Goal: Check status

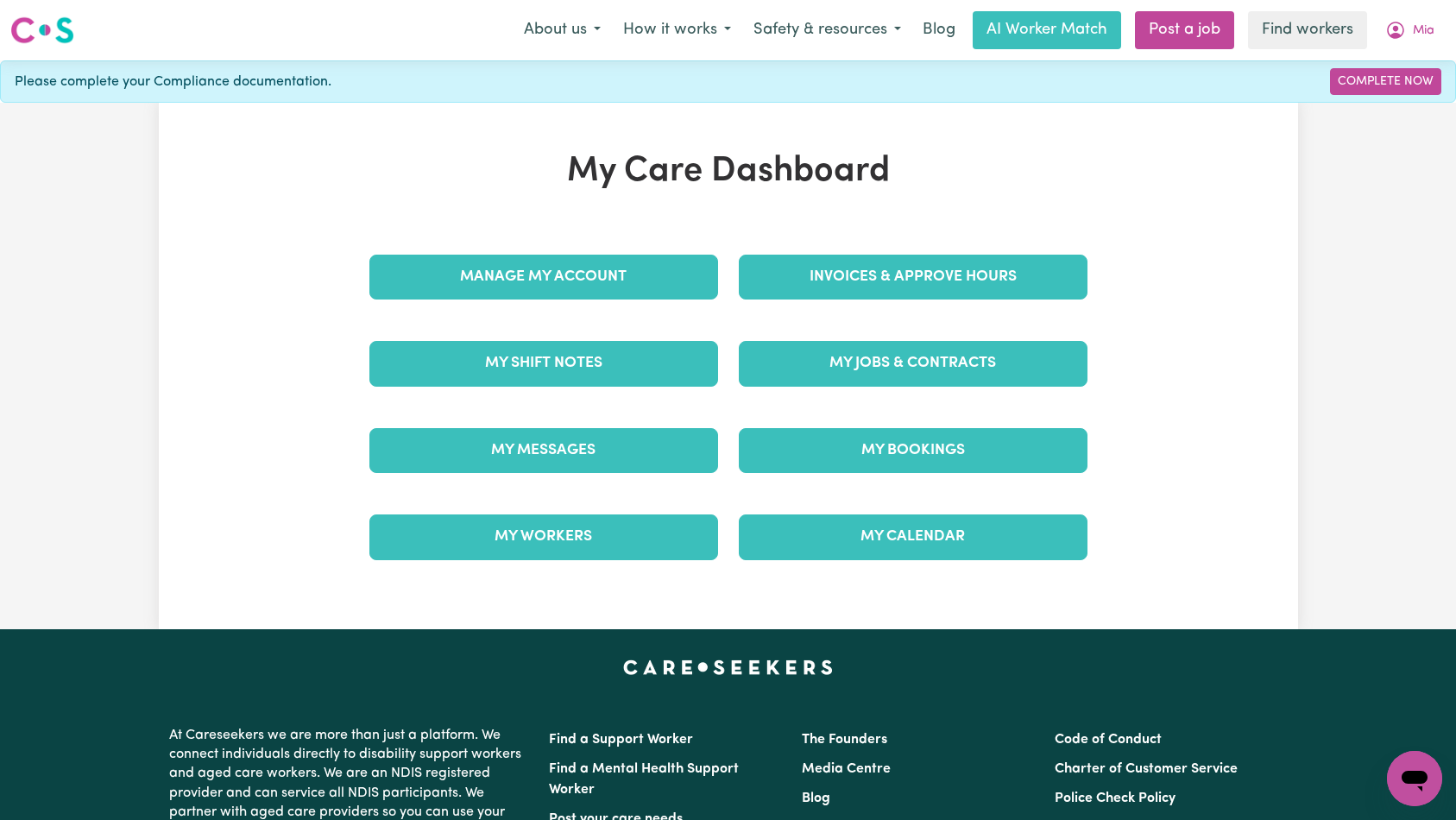
click at [902, 389] on div "My Jobs & Contracts" at bounding box center [913, 364] width 369 height 87
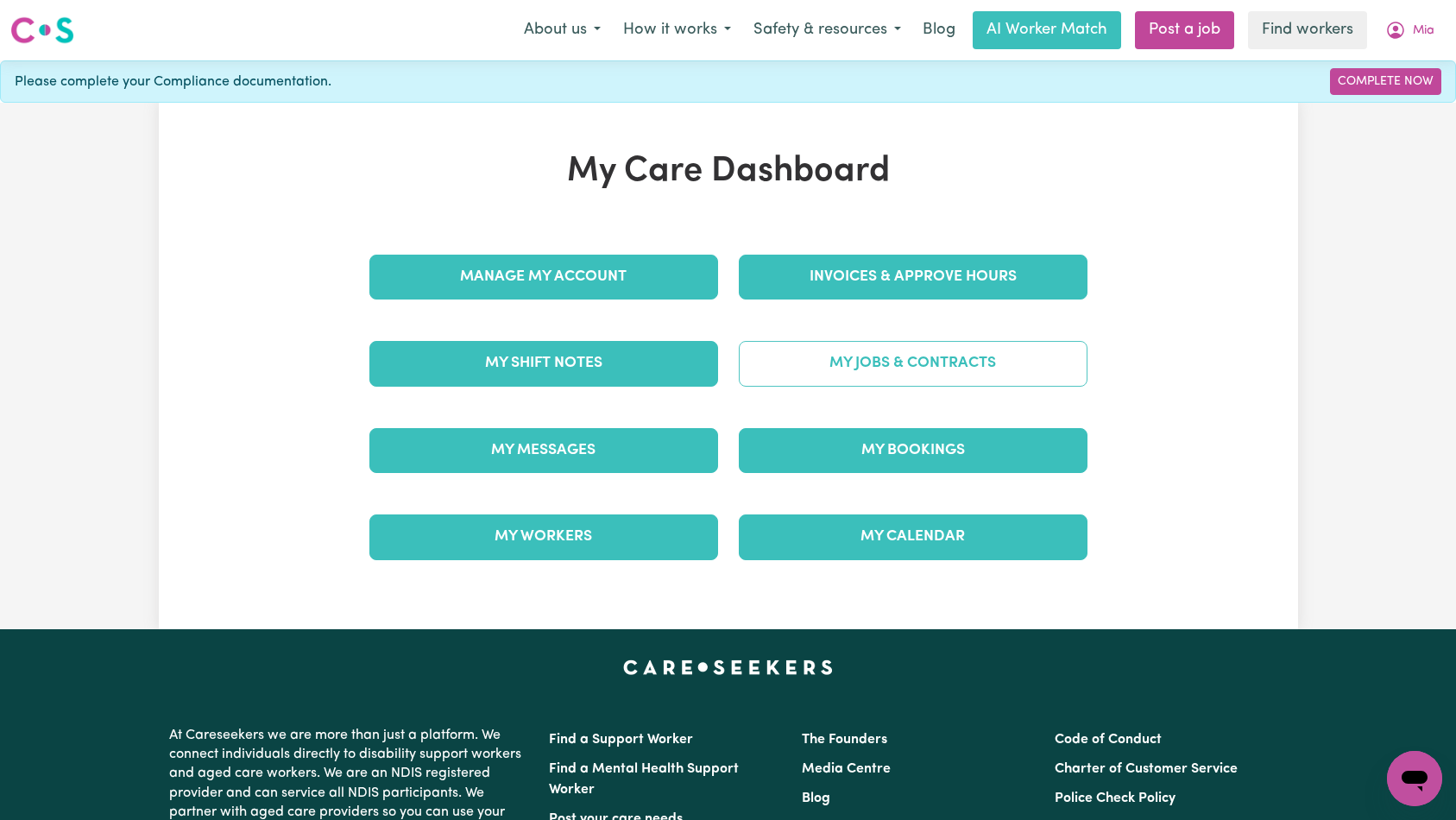
click at [912, 374] on link "My Jobs & Contracts" at bounding box center [913, 364] width 349 height 45
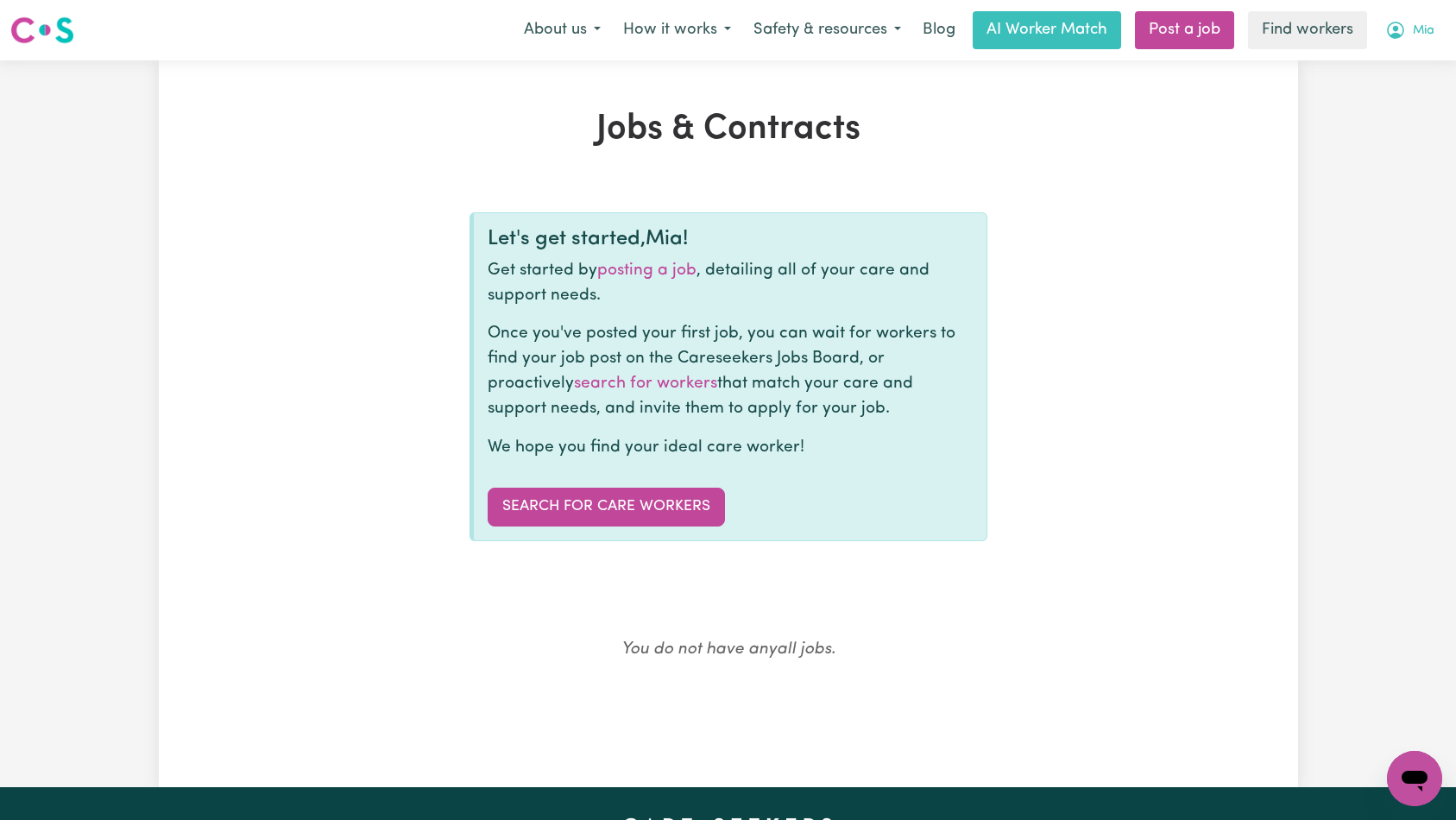
click at [1408, 37] on button "Mia" at bounding box center [1410, 30] width 71 height 37
click at [1390, 71] on link "My Dashboard" at bounding box center [1376, 67] width 136 height 33
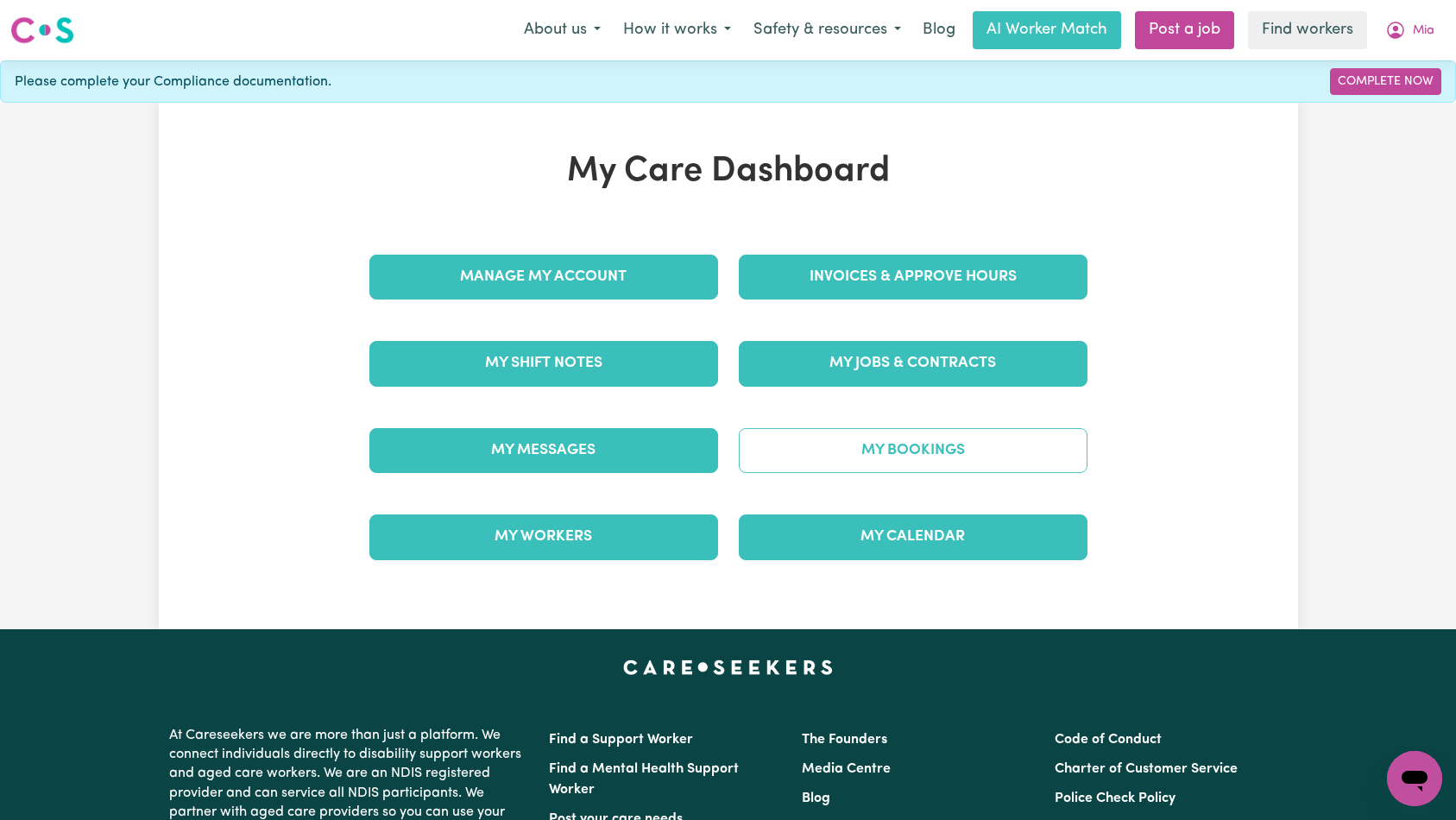
click at [946, 438] on link "My Bookings" at bounding box center [913, 450] width 349 height 45
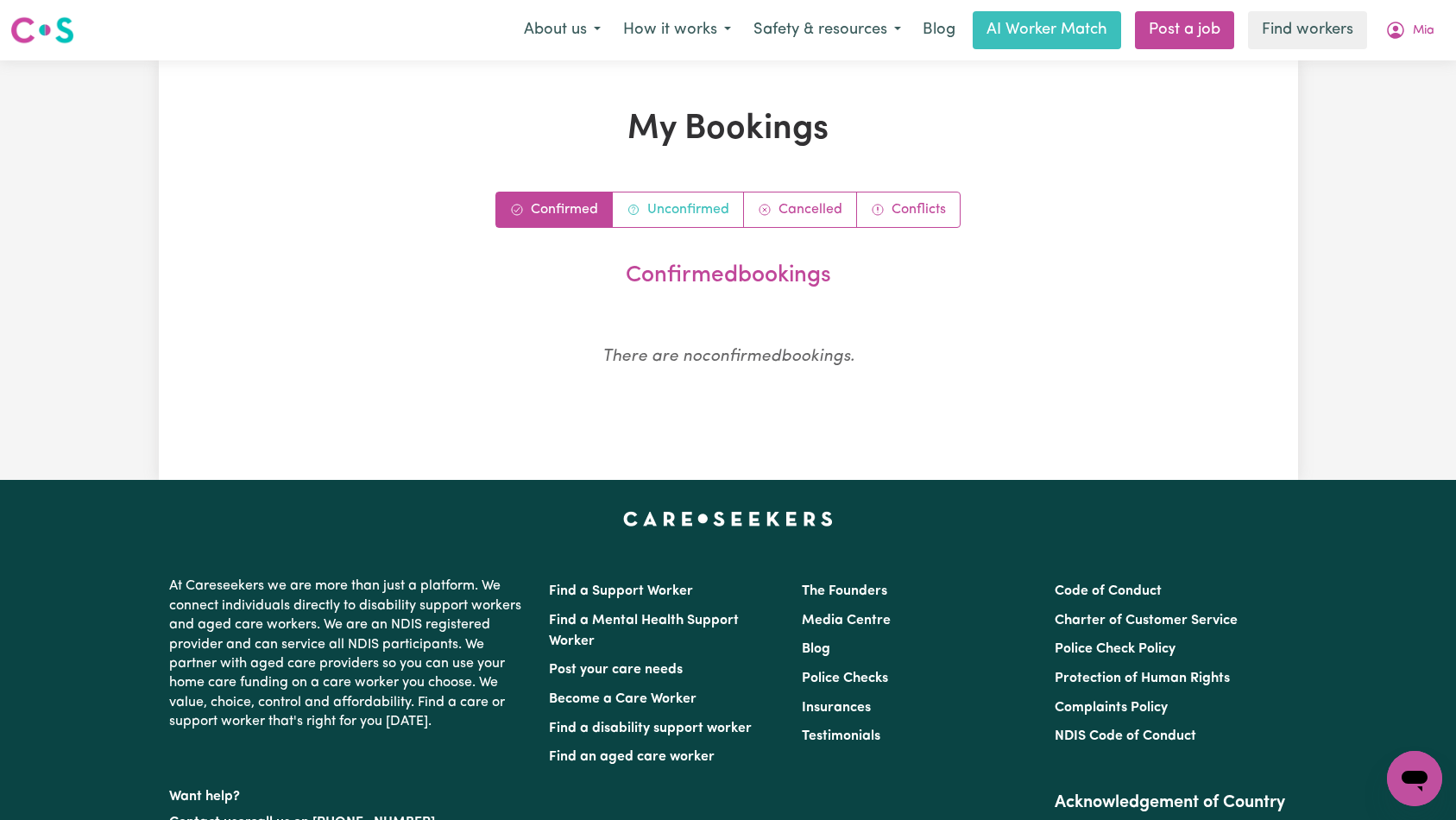
click at [702, 217] on link "Unconfirmed" at bounding box center [679, 210] width 132 height 35
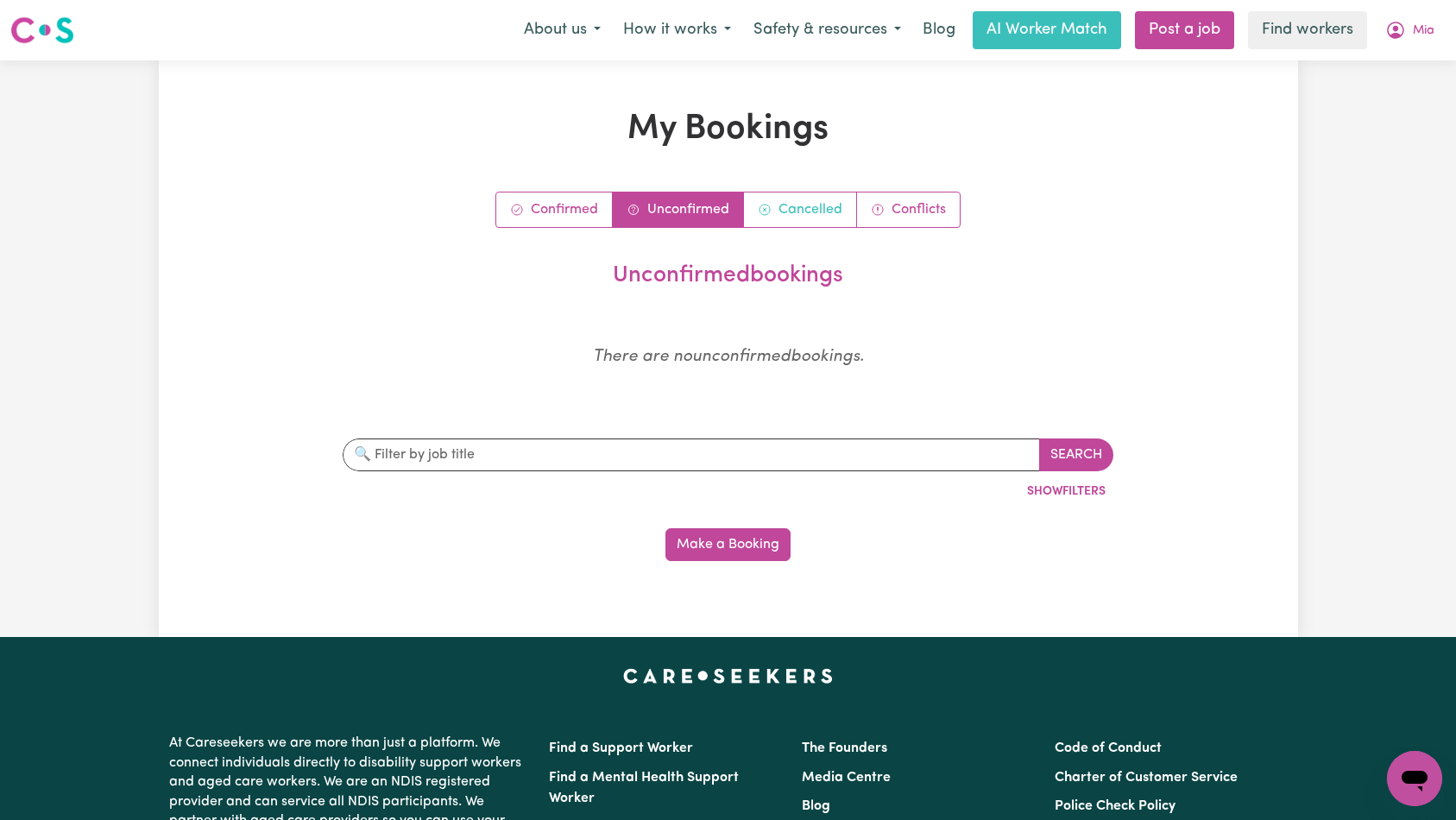
click at [823, 213] on link "Cancelled" at bounding box center [801, 210] width 113 height 35
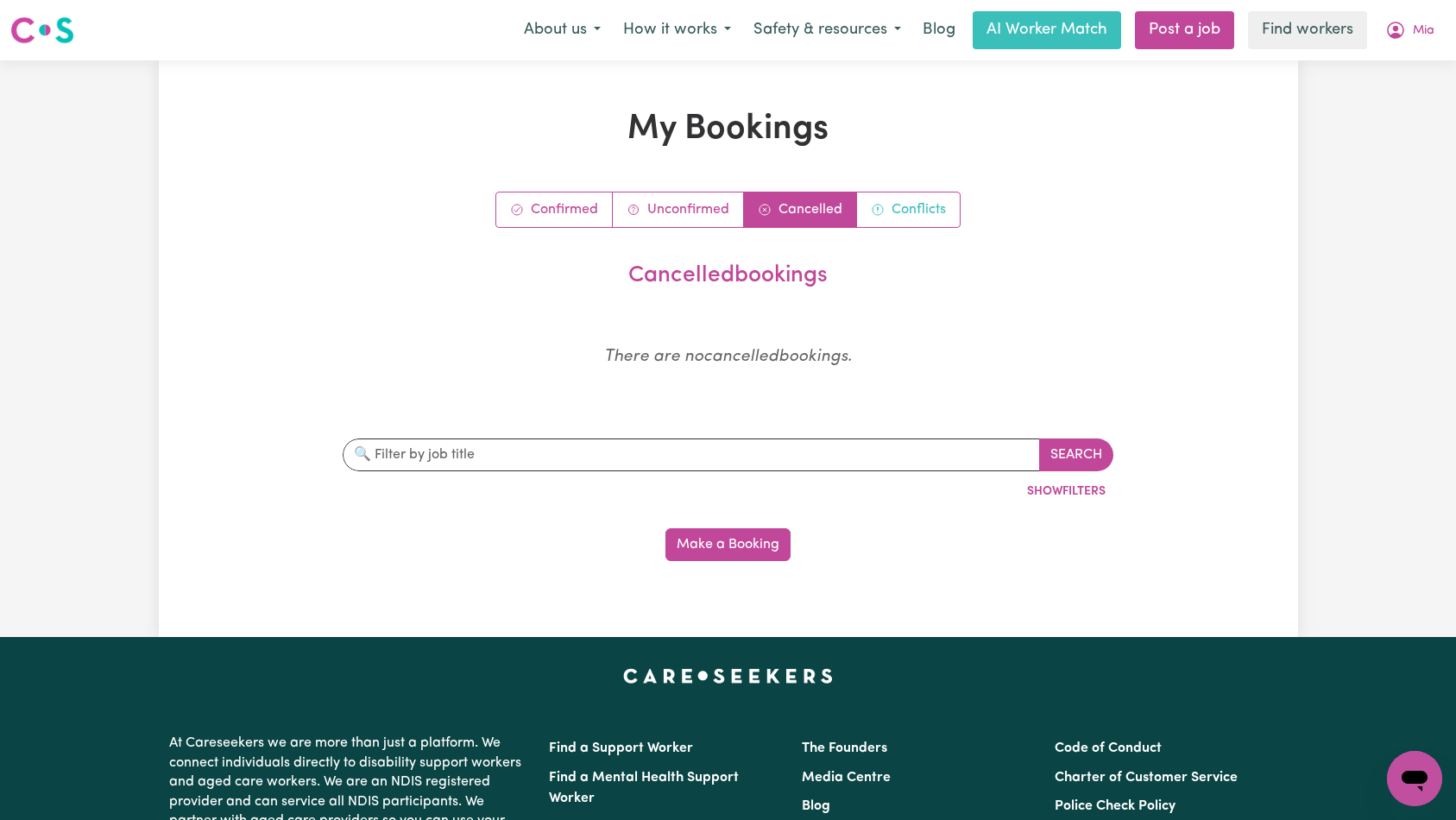
click at [903, 216] on link "Conflicts" at bounding box center [908, 210] width 102 height 35
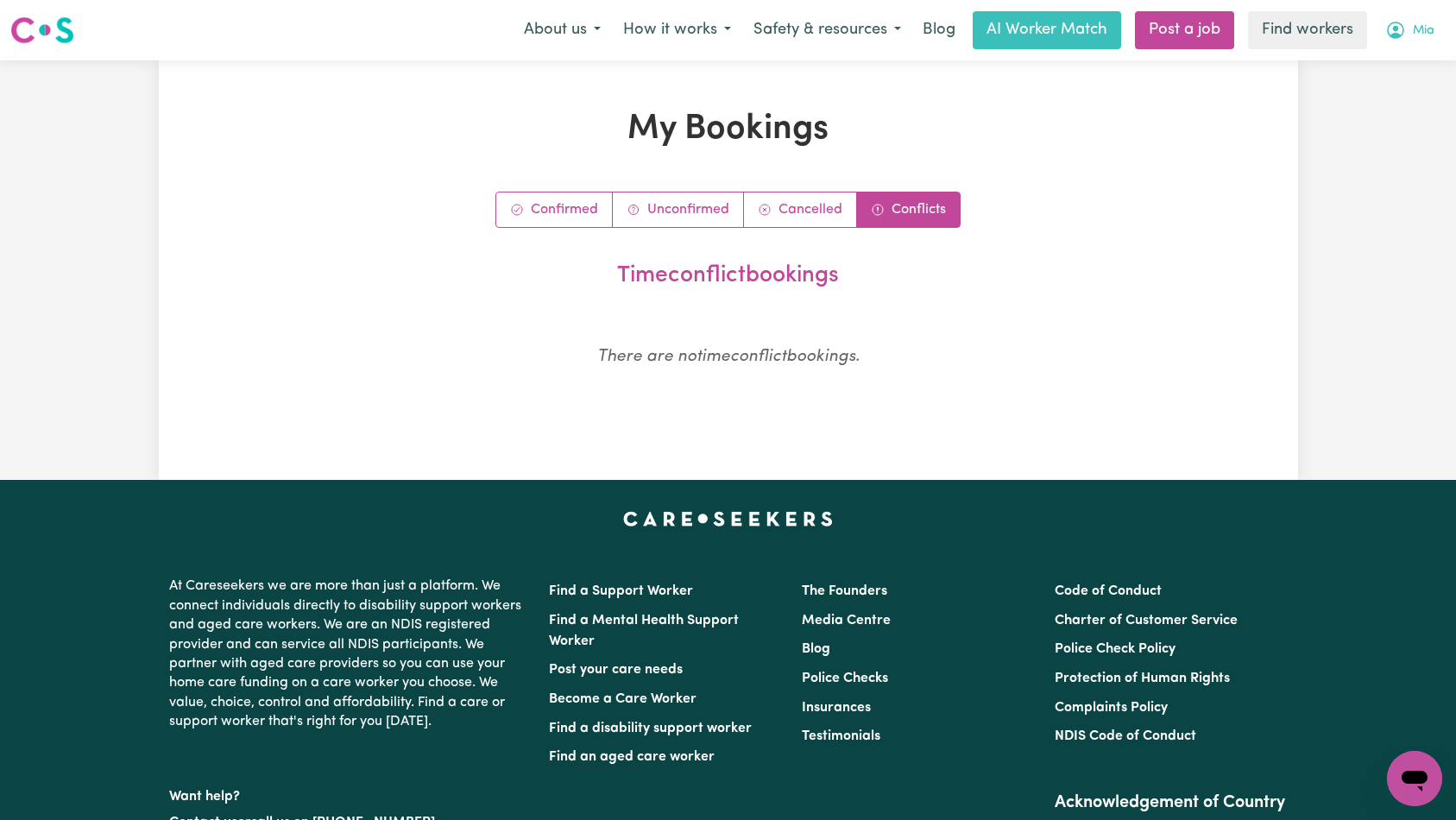
click at [1433, 25] on button "Mia" at bounding box center [1410, 30] width 71 height 37
click at [1072, 145] on h1 "My Bookings" at bounding box center [728, 130] width 929 height 41
